Goal: Task Accomplishment & Management: Manage account settings

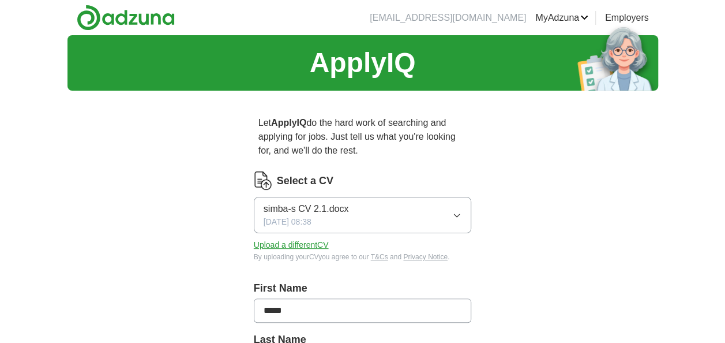
click at [319, 245] on button "Upload a different CV" at bounding box center [291, 245] width 75 height 12
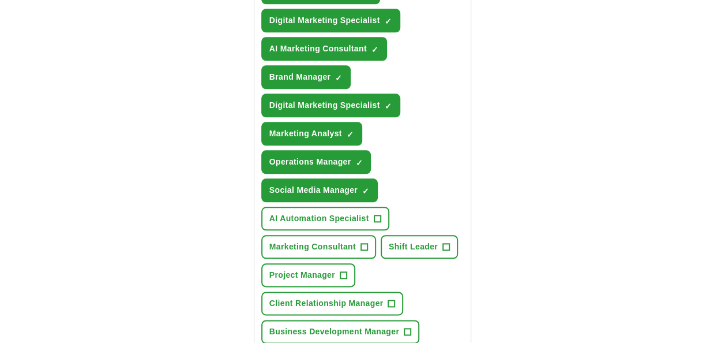
scroll to position [540, 0]
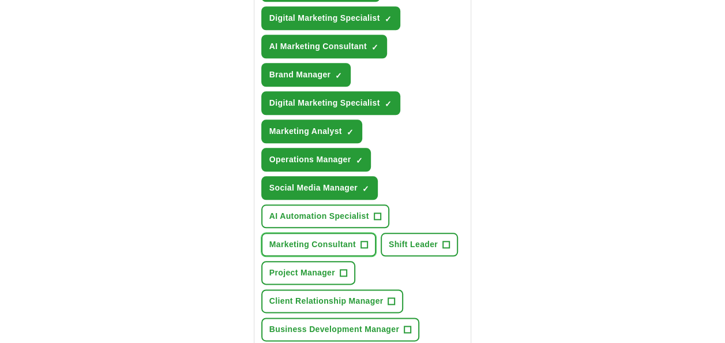
click at [368, 245] on button "Marketing Consultant +" at bounding box center [318, 245] width 115 height 24
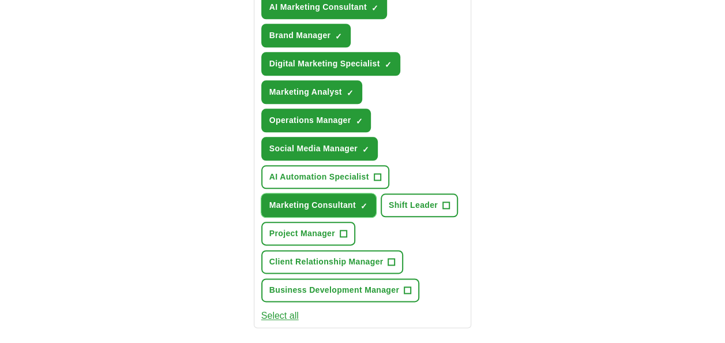
scroll to position [580, 0]
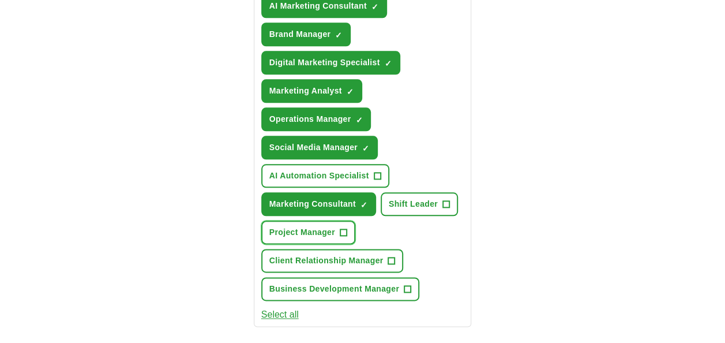
click at [349, 234] on button "Project Manager +" at bounding box center [308, 232] width 94 height 24
click at [294, 316] on button "Select all" at bounding box center [280, 315] width 38 height 14
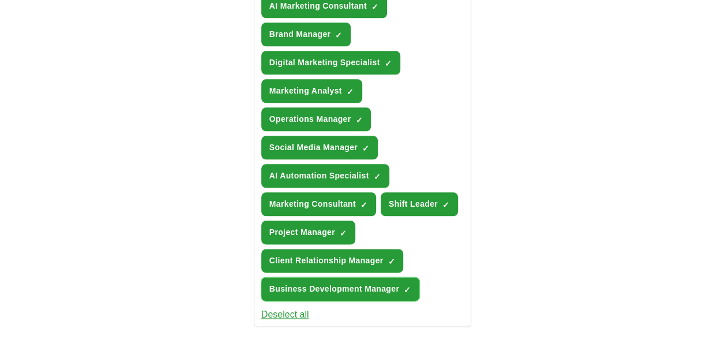
click at [391, 290] on span "Business Development Manager" at bounding box center [335, 289] width 130 height 12
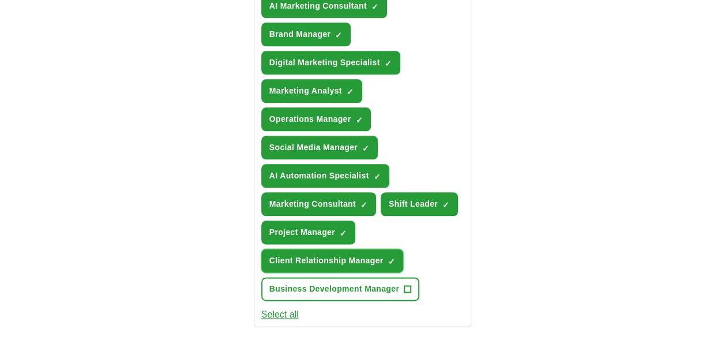
click at [377, 259] on span "Client Relationship Manager" at bounding box center [327, 261] width 114 height 12
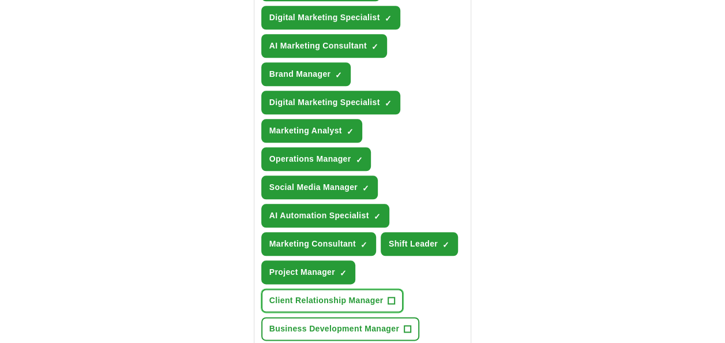
scroll to position [540, 0]
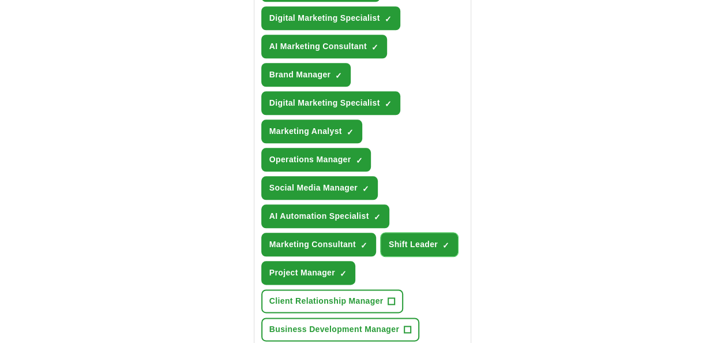
click at [402, 248] on button "Shift Leader ✓ ×" at bounding box center [419, 245] width 77 height 24
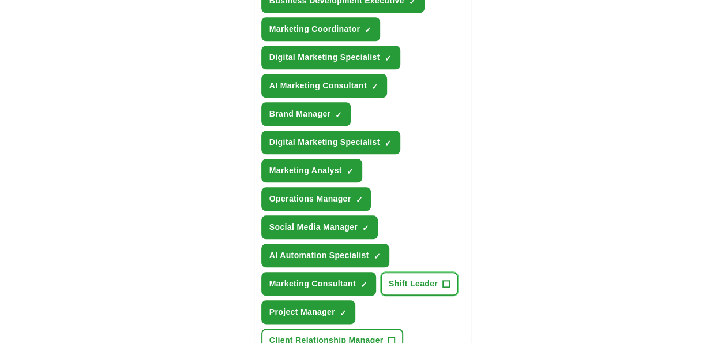
scroll to position [499, 0]
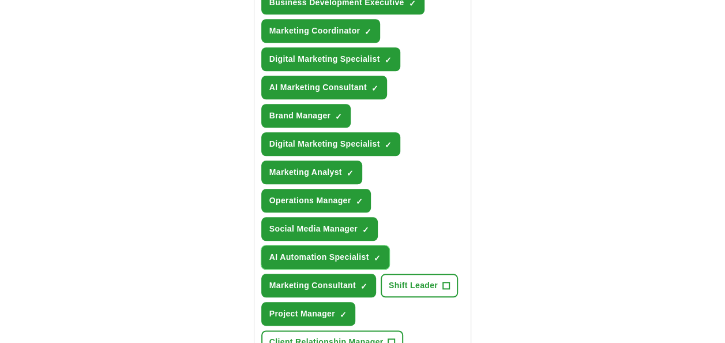
click at [357, 253] on span "AI Automation Specialist" at bounding box center [320, 257] width 100 height 12
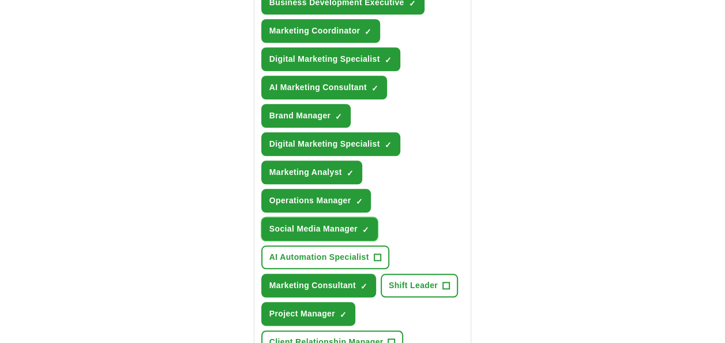
click at [347, 227] on span "Social Media Manager" at bounding box center [314, 229] width 88 height 12
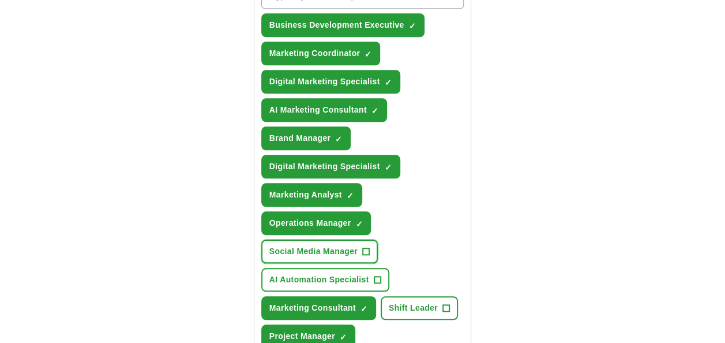
scroll to position [474, 0]
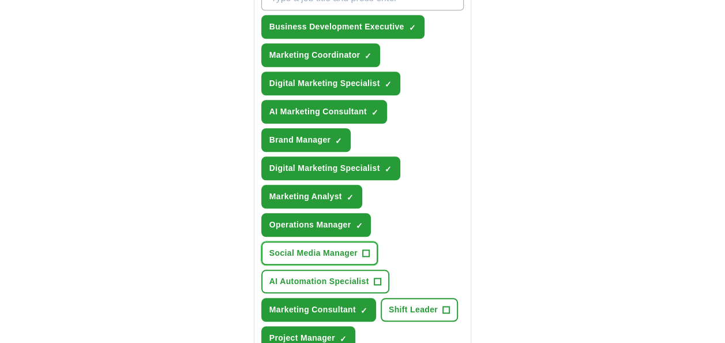
click at [341, 248] on span "Social Media Manager" at bounding box center [314, 253] width 88 height 12
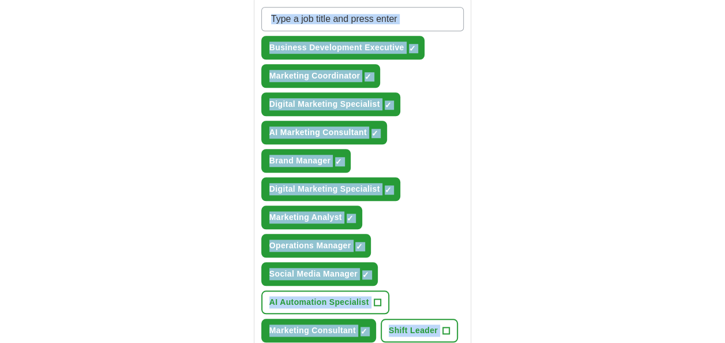
scroll to position [678, 0]
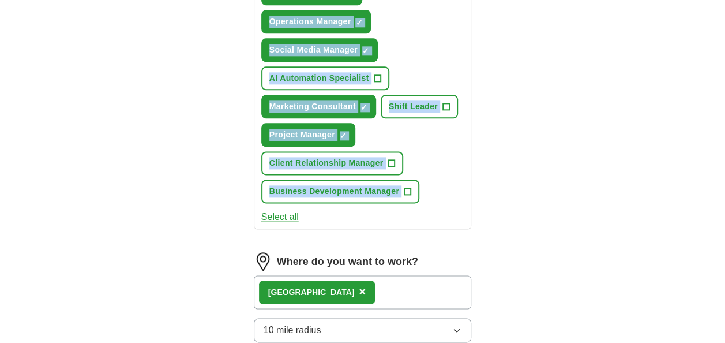
drag, startPoint x: 271, startPoint y: 70, endPoint x: 446, endPoint y: 201, distance: 217.7
copy div "What job are you looking for? Enter job titles and/or pick from our suggestions…"
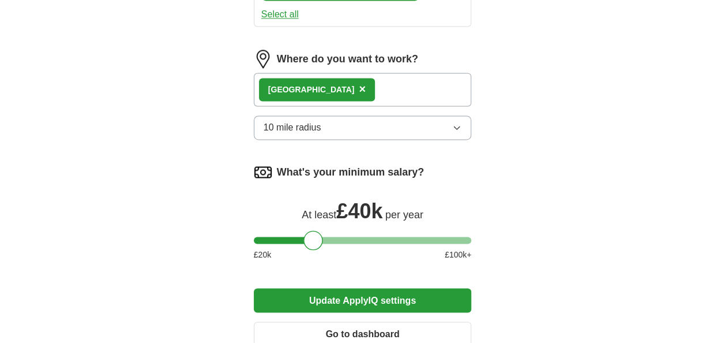
scroll to position [885, 0]
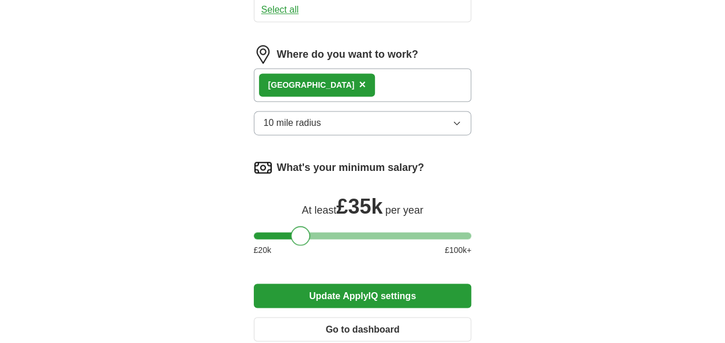
drag, startPoint x: 311, startPoint y: 235, endPoint x: 299, endPoint y: 236, distance: 12.1
click at [299, 236] on div at bounding box center [301, 236] width 20 height 20
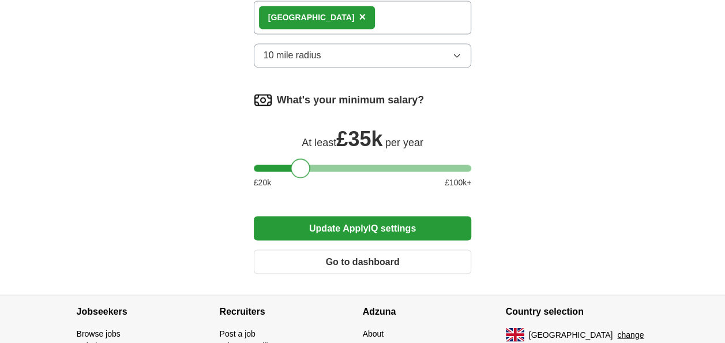
scroll to position [956, 0]
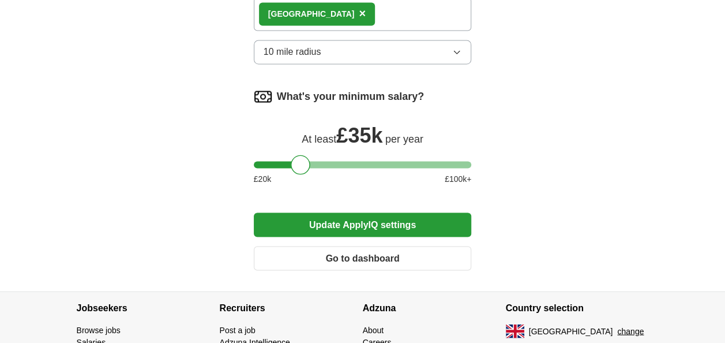
click at [409, 221] on button "Update ApplyIQ settings" at bounding box center [363, 224] width 218 height 24
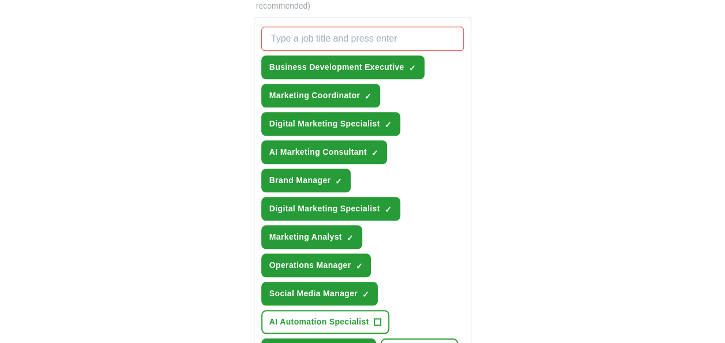
scroll to position [433, 0]
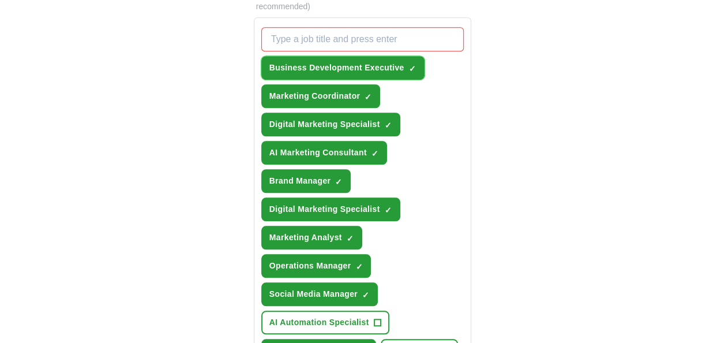
click at [366, 65] on span "Business Development Executive" at bounding box center [337, 68] width 135 height 12
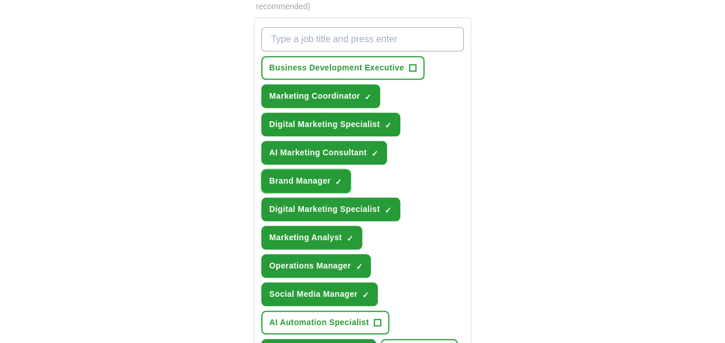
click at [320, 182] on span "Brand Manager" at bounding box center [300, 181] width 61 height 12
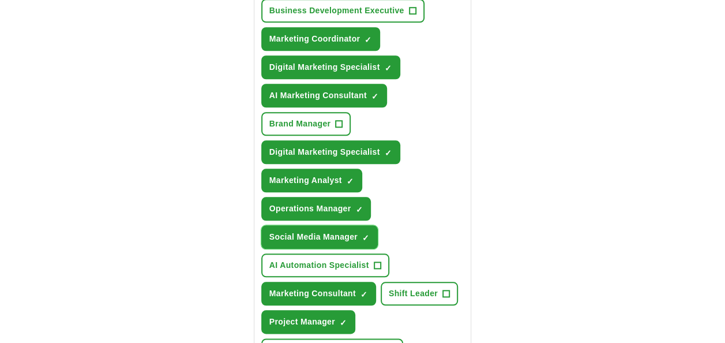
click at [338, 245] on button "Social Media Manager ✓ ×" at bounding box center [319, 237] width 117 height 24
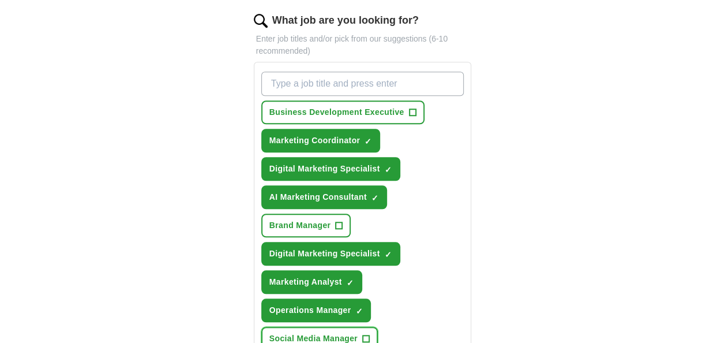
scroll to position [386, 0]
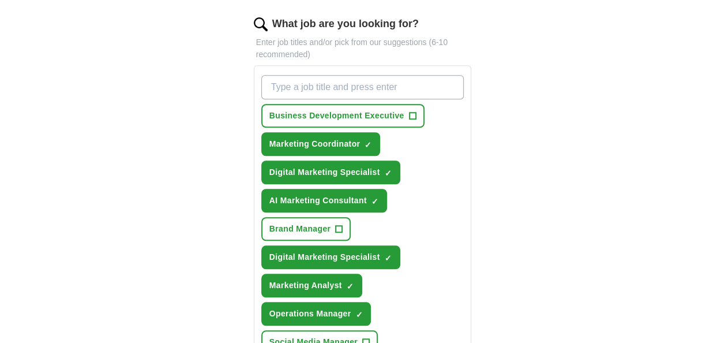
click at [330, 84] on input "What job are you looking for?" at bounding box center [362, 87] width 203 height 24
paste input "Executive Assistant"
type input "Executive Assistant"
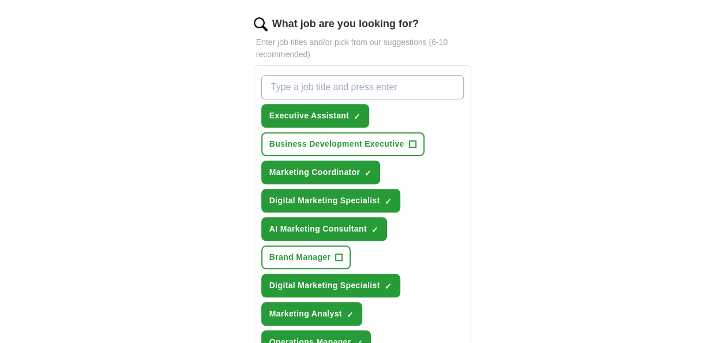
paste input "Business Operations Analyst"
type input "Business Operations Analyst"
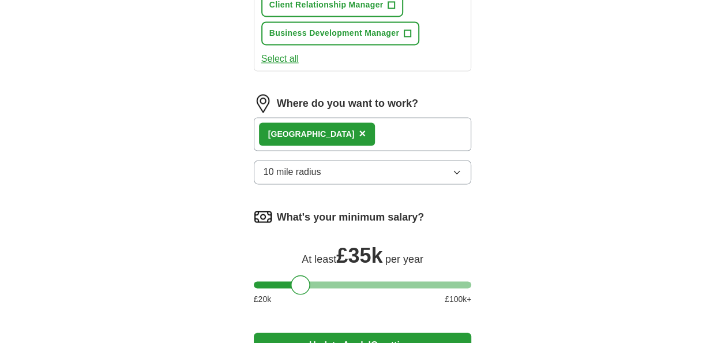
scroll to position [1085, 0]
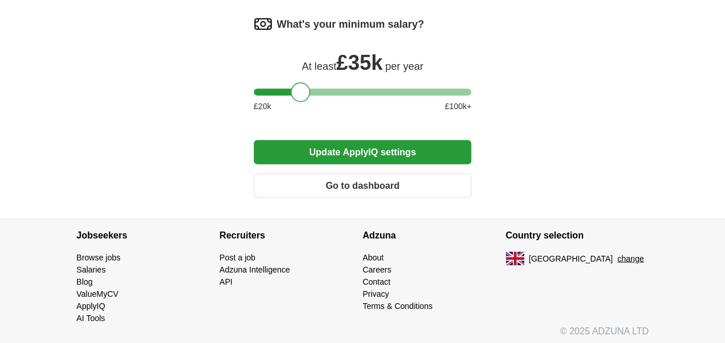
click at [441, 140] on button "Update ApplyIQ settings" at bounding box center [363, 152] width 218 height 24
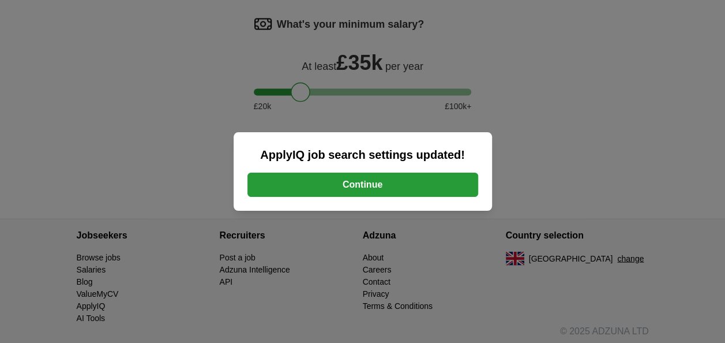
click at [442, 177] on button "Continue" at bounding box center [363, 185] width 231 height 24
